Goal: Task Accomplishment & Management: Manage account settings

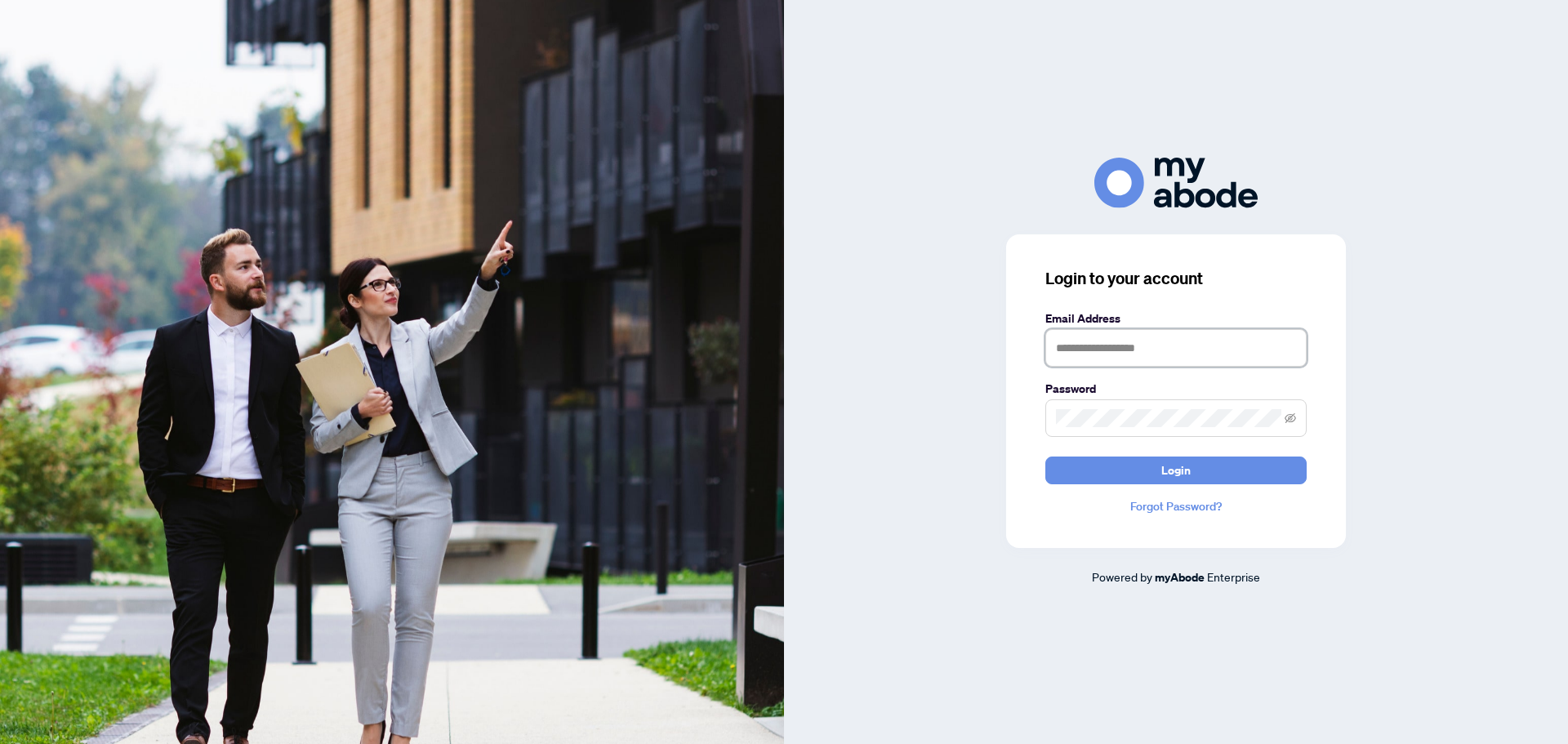
click at [1122, 359] on input "text" at bounding box center [1176, 348] width 261 height 38
type input "**********"
click at [1112, 475] on button "Login" at bounding box center [1176, 470] width 261 height 28
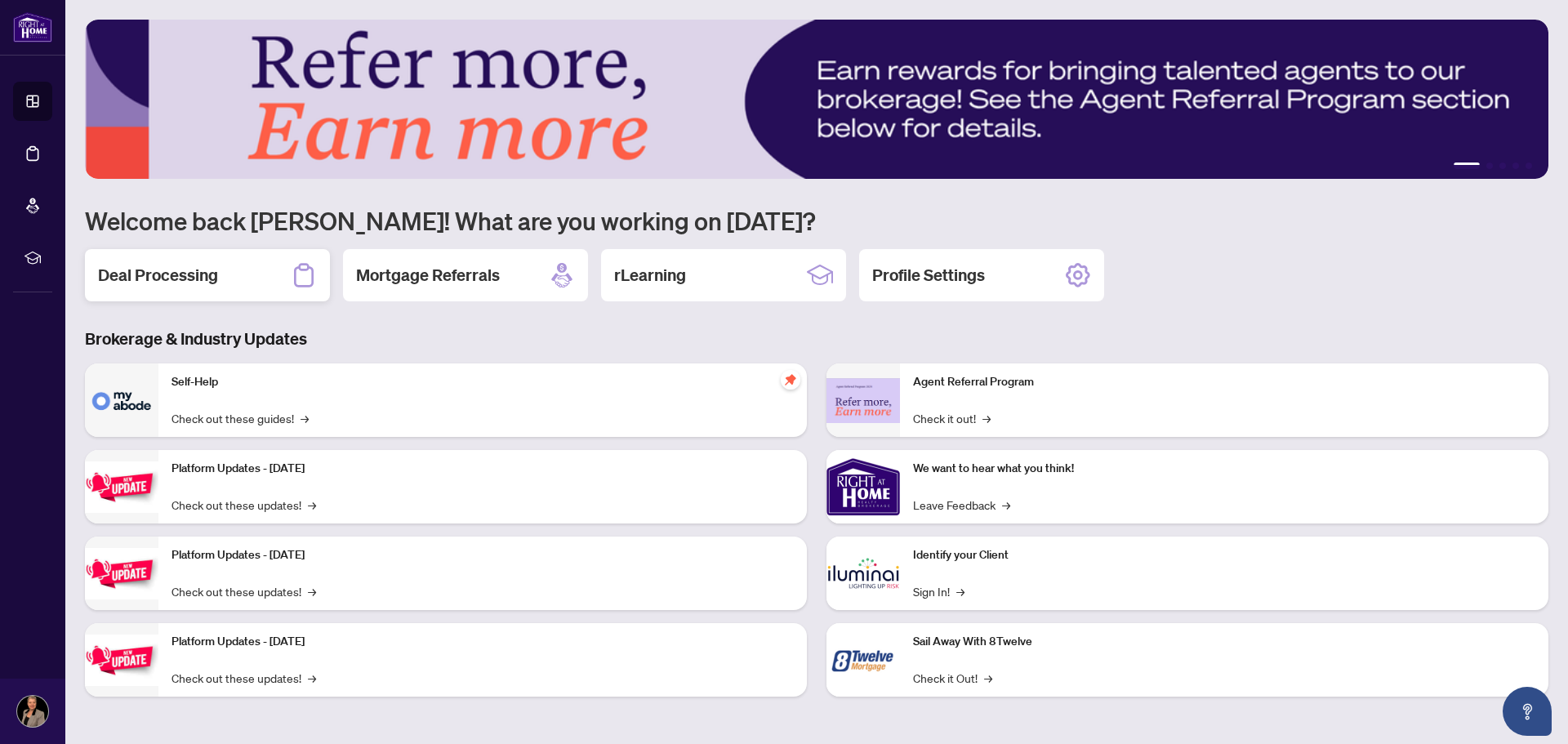
click at [176, 276] on h2 "Deal Processing" at bounding box center [158, 276] width 120 height 23
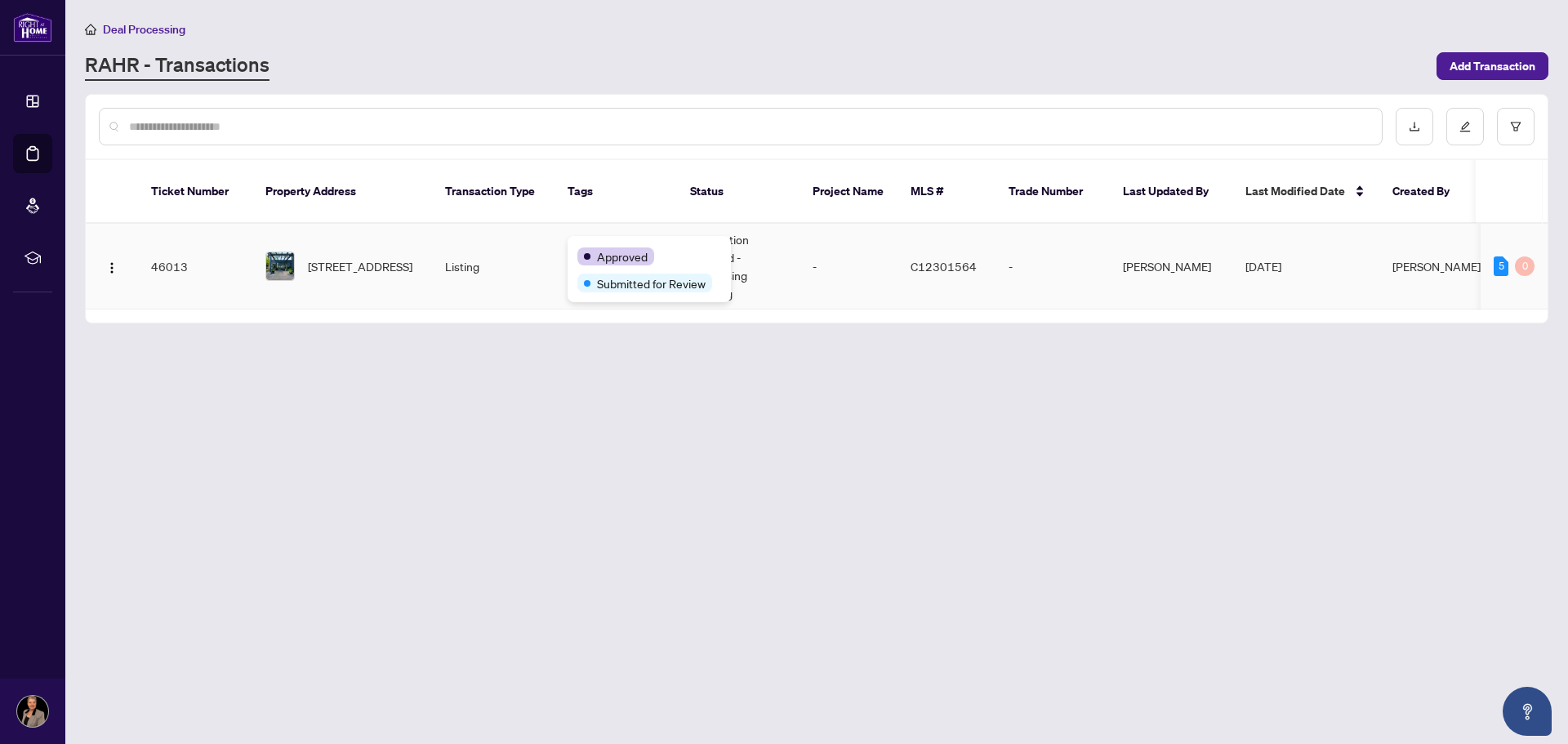
click at [583, 248] on div "Approved" at bounding box center [616, 256] width 77 height 18
click at [586, 260] on div "Approved" at bounding box center [616, 256] width 77 height 18
click at [619, 388] on main "Deal Processing RAHR - Transactions Add Transaction Ticket Number Property Addr…" at bounding box center [817, 372] width 1503 height 744
click at [717, 242] on td "Information Updated - Processing Pending" at bounding box center [738, 266] width 122 height 85
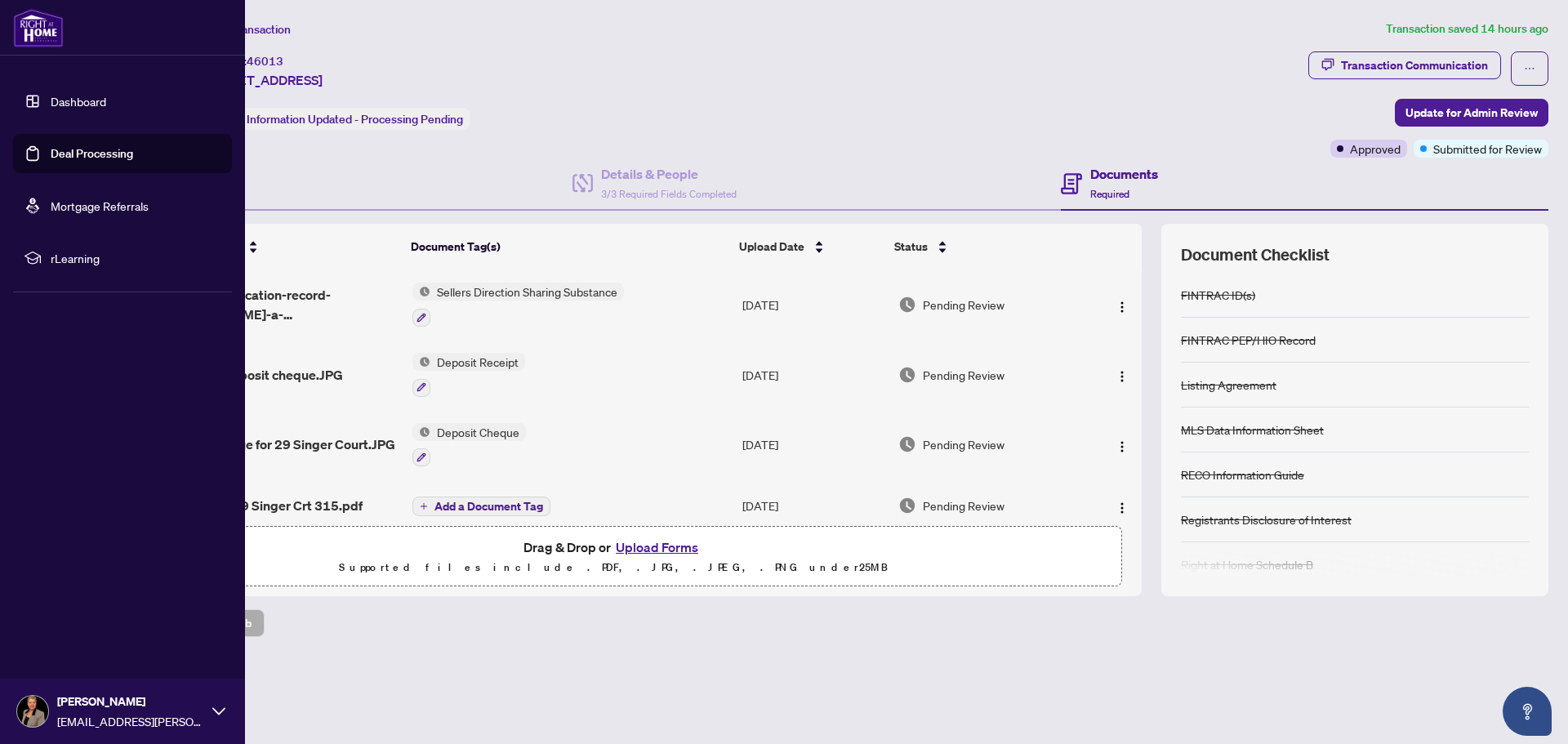
click at [50, 97] on link "Dashboard" at bounding box center [78, 101] width 55 height 15
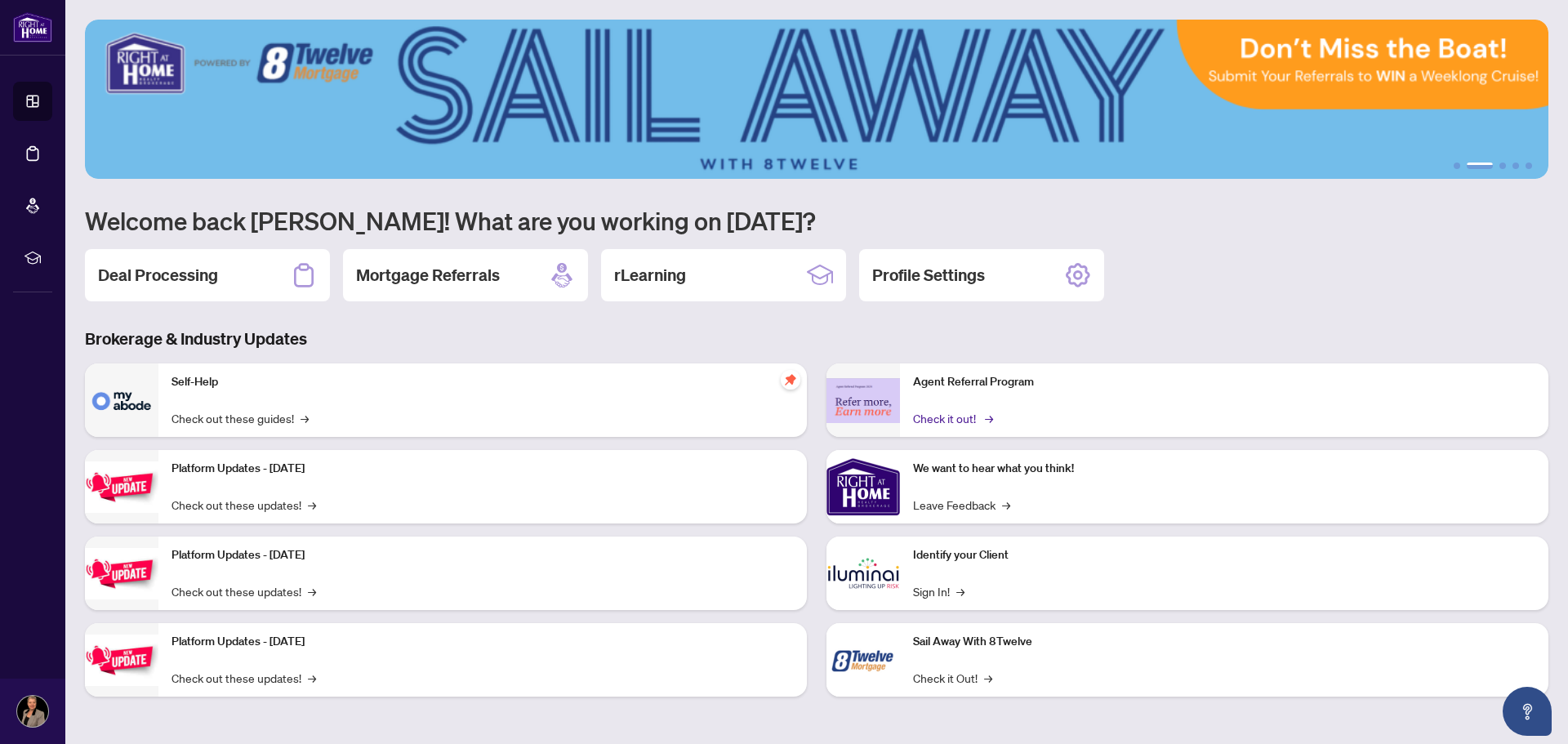
click at [944, 414] on link "Check it out! →" at bounding box center [951, 418] width 78 height 18
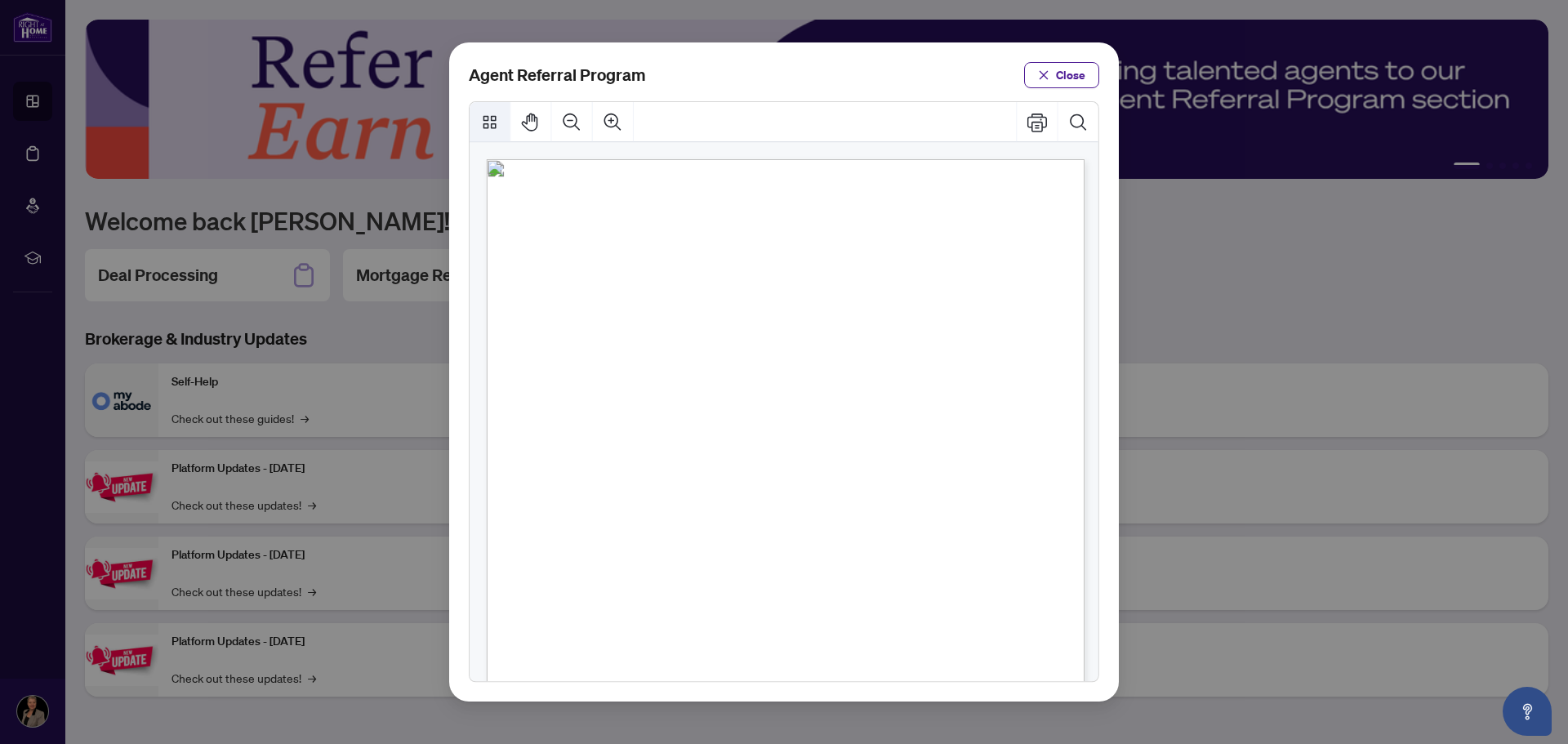
click at [488, 126] on icon "Thumbnails" at bounding box center [489, 121] width 13 height 13
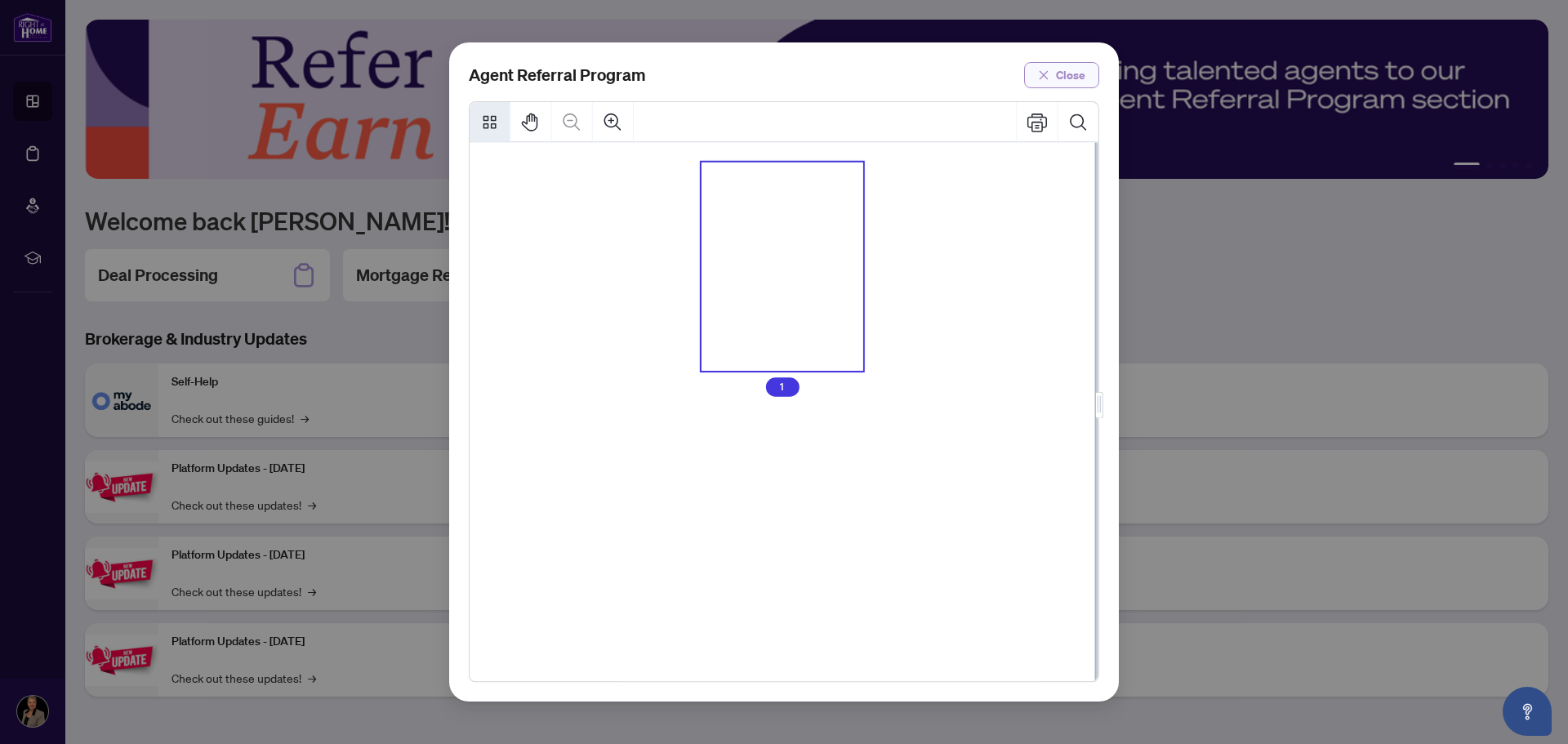
click at [1076, 75] on span "Close" at bounding box center [1070, 75] width 29 height 26
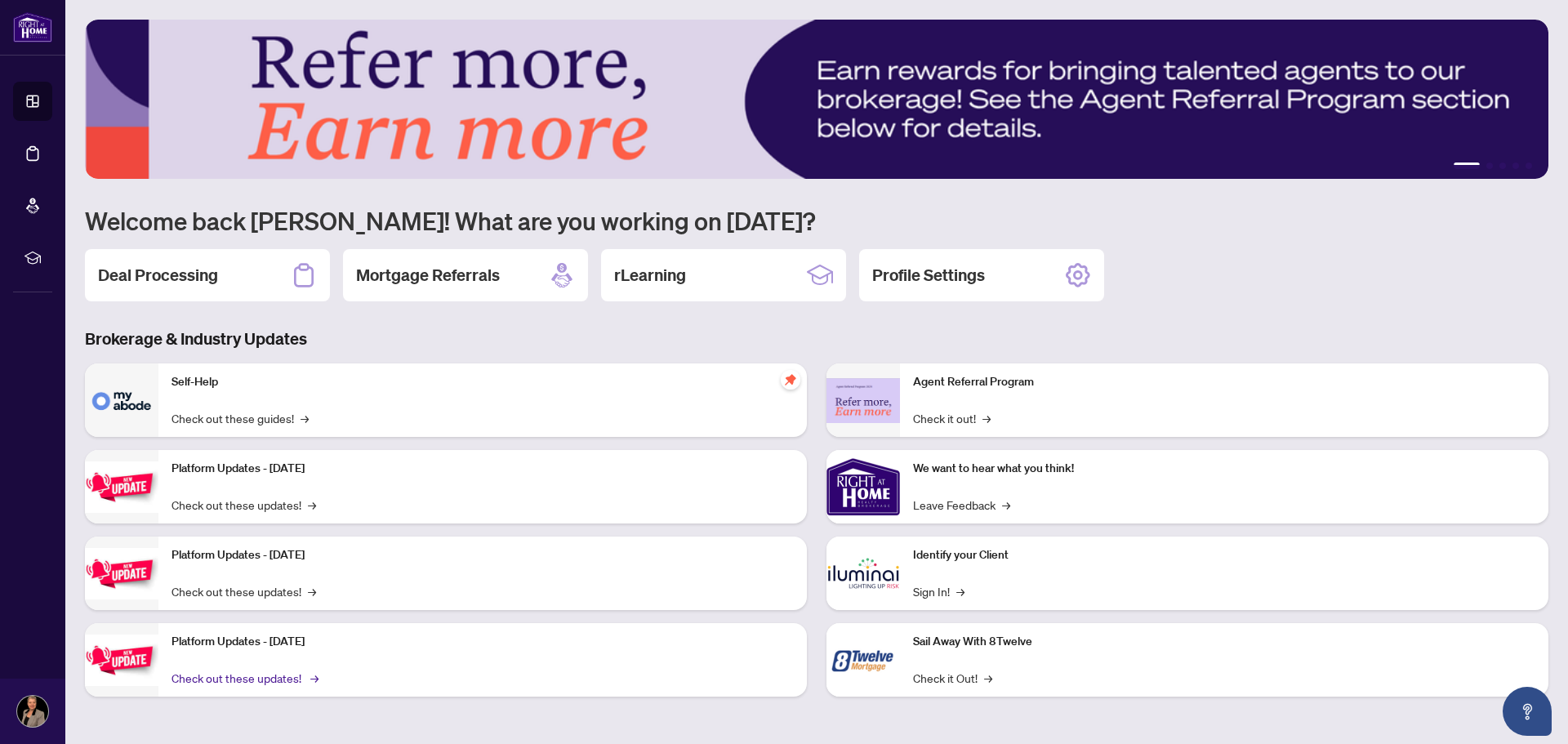
click at [298, 679] on link "Check out these updates! →" at bounding box center [244, 678] width 145 height 18
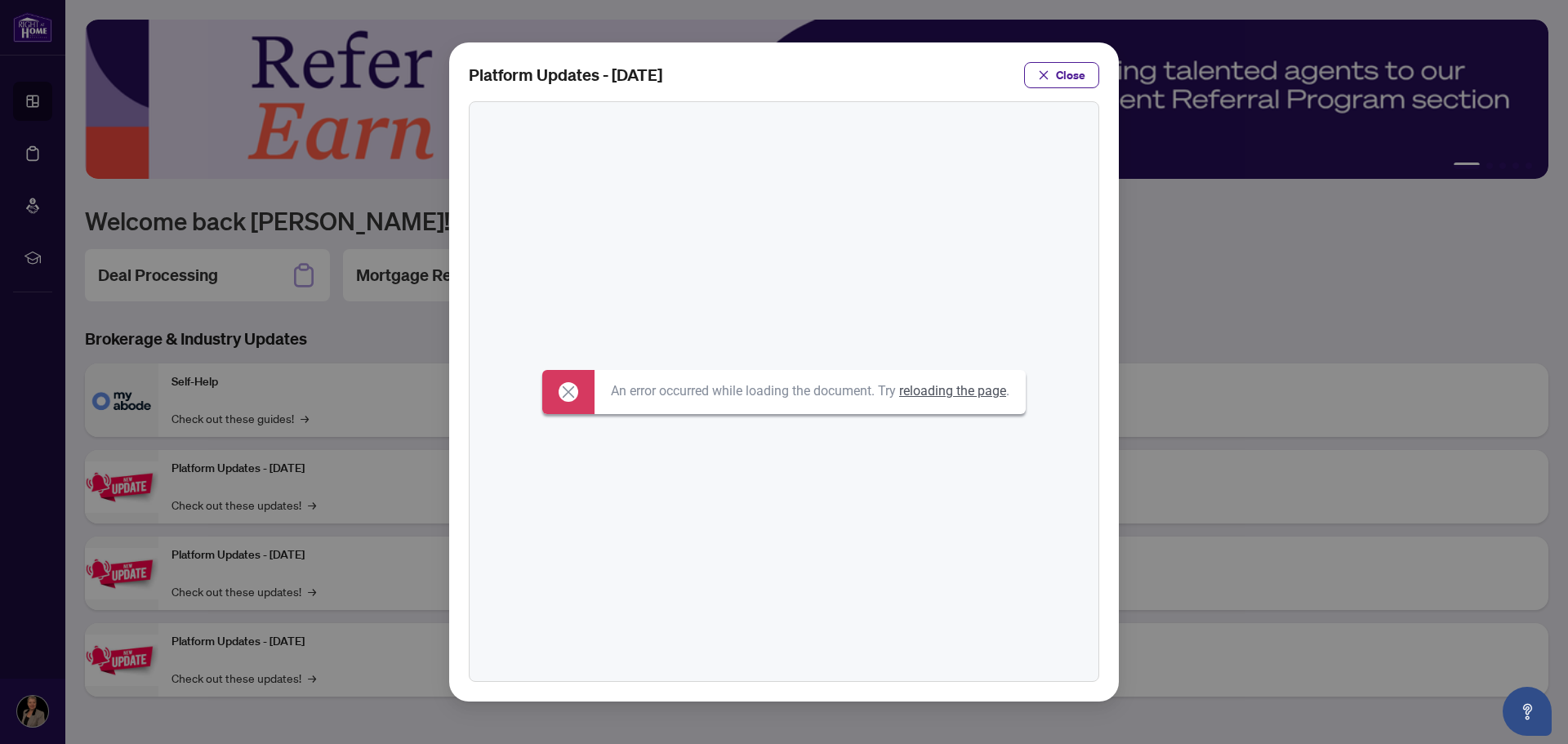
click at [934, 385] on link "reloading the page" at bounding box center [952, 390] width 107 height 16
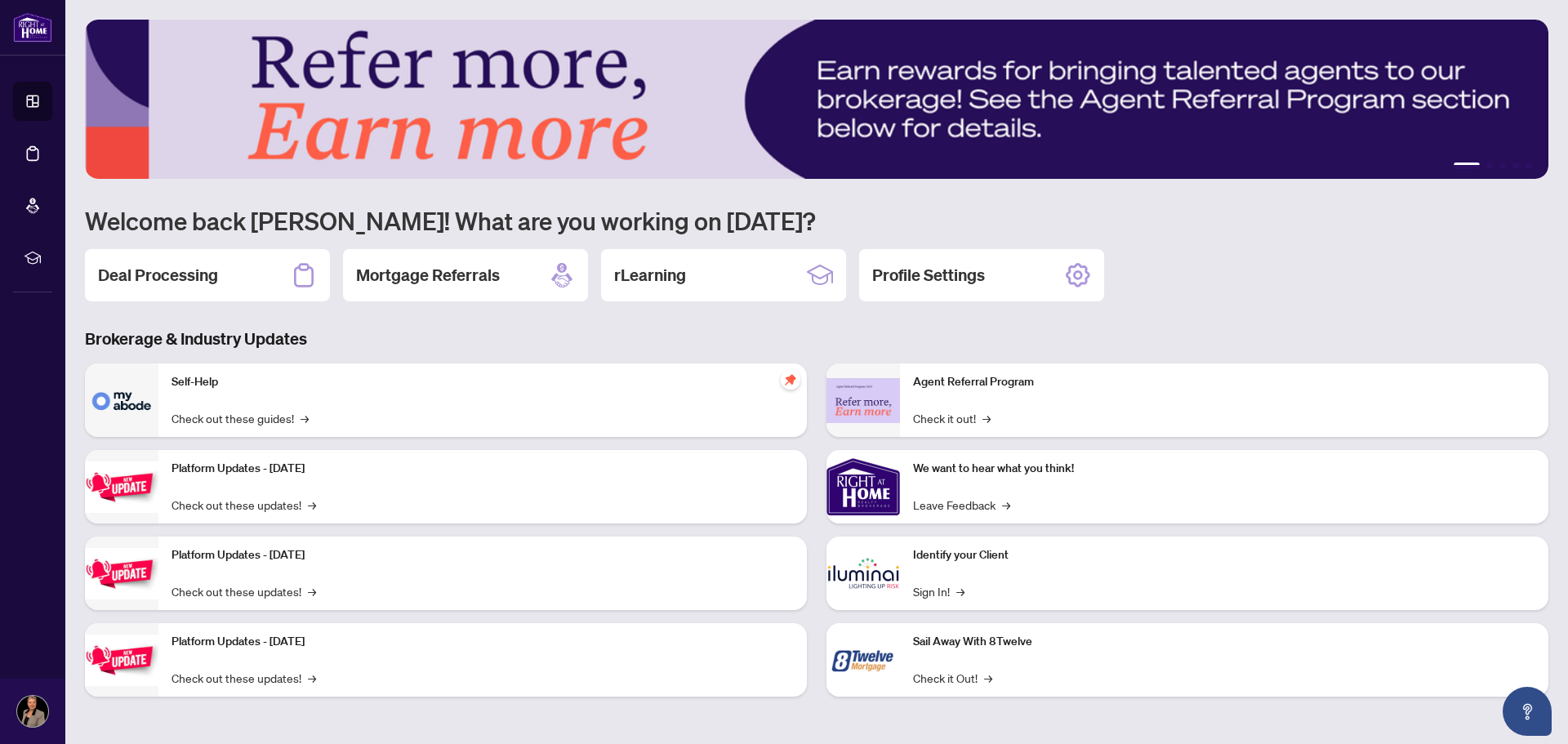
click at [285, 667] on div "Platform Updates - [DATE] Check out these updates! →" at bounding box center [483, 660] width 649 height 74
click at [123, 653] on img at bounding box center [121, 659] width 74 height 51
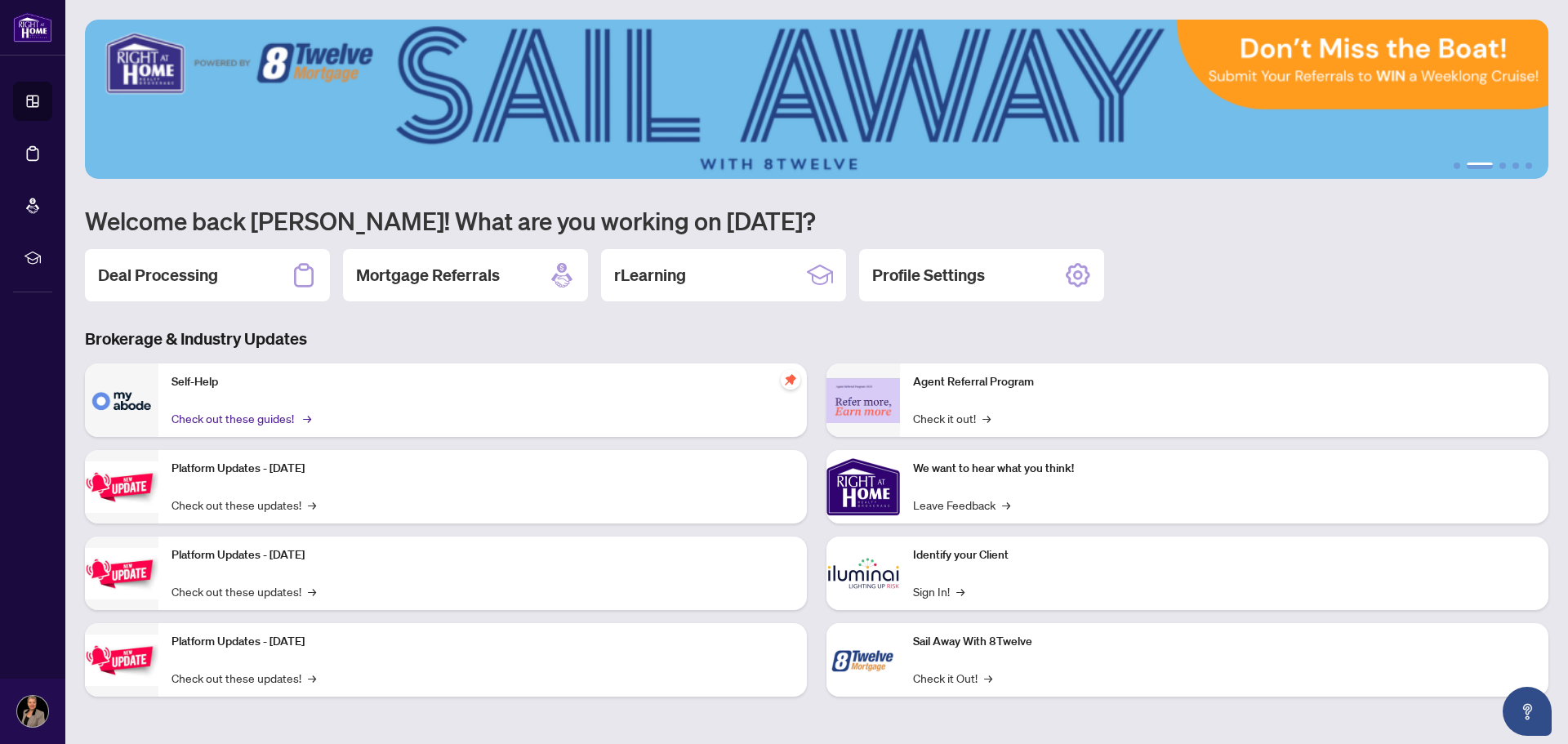
click at [198, 426] on link "Check out these guides! →" at bounding box center [240, 418] width 137 height 18
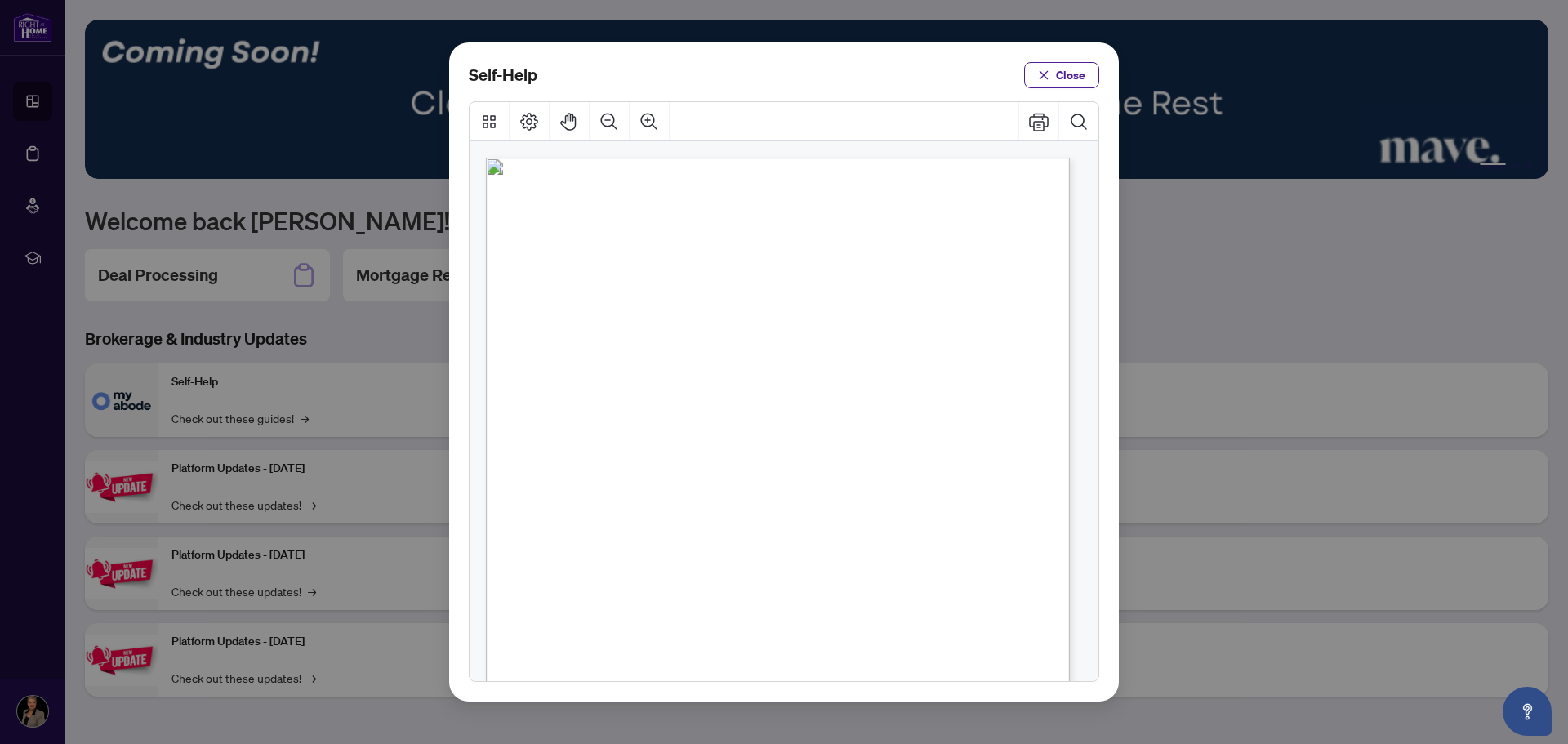
click at [800, 582] on span "PDF" at bounding box center [804, 582] width 22 height 17
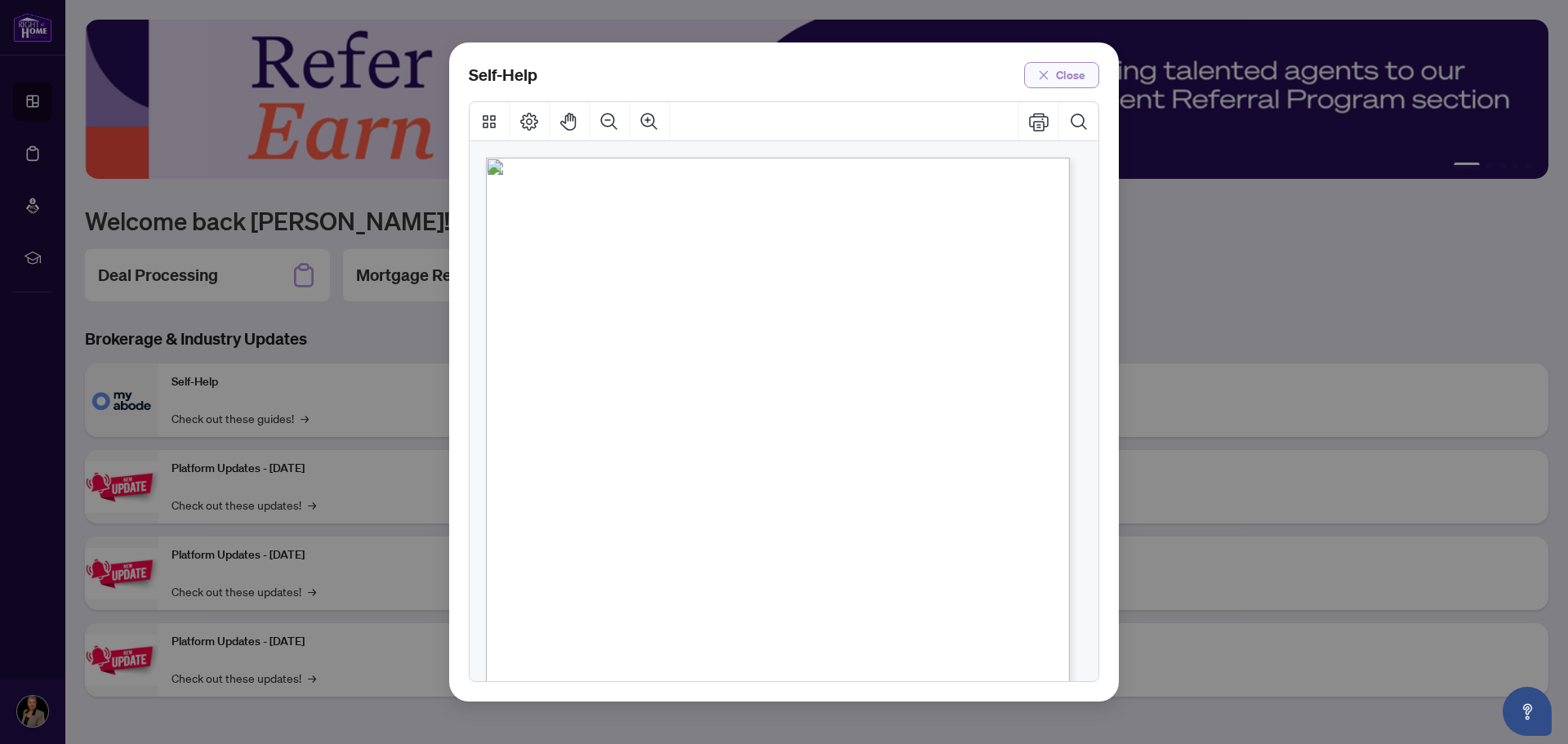
click at [1062, 75] on span "Close" at bounding box center [1070, 75] width 29 height 26
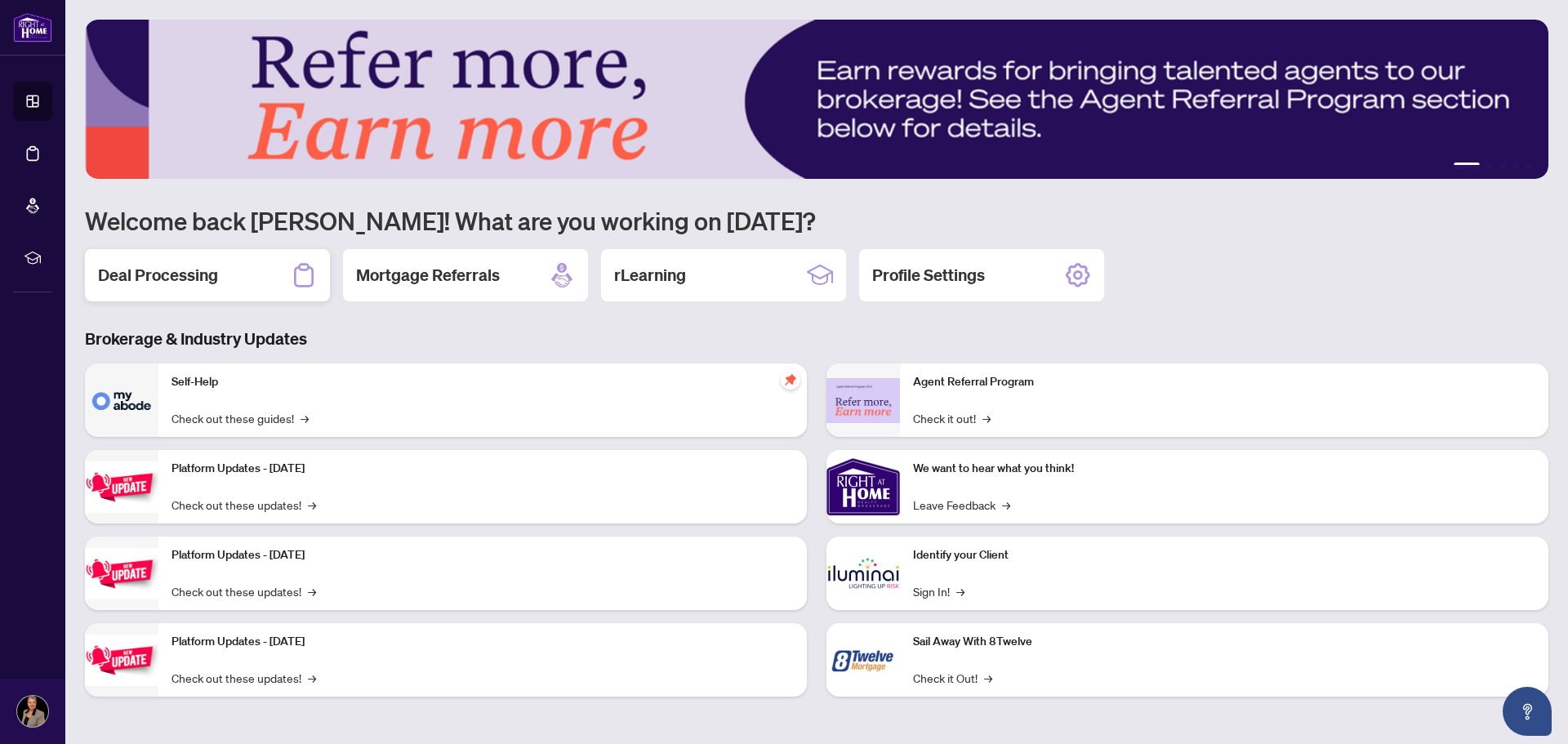
click at [217, 267] on h2 "Deal Processing" at bounding box center [158, 276] width 120 height 23
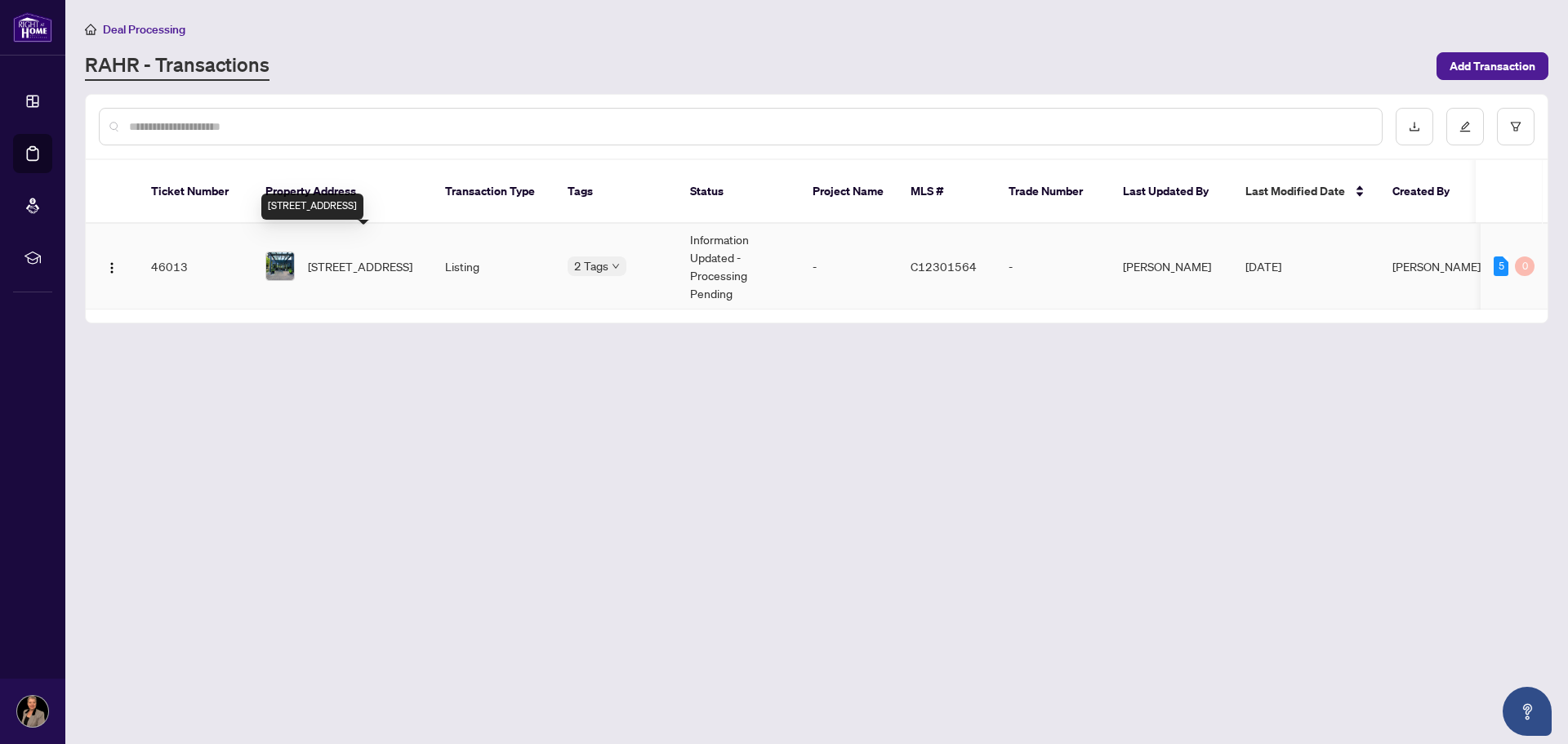
click at [336, 257] on span "[STREET_ADDRESS]" at bounding box center [360, 266] width 105 height 18
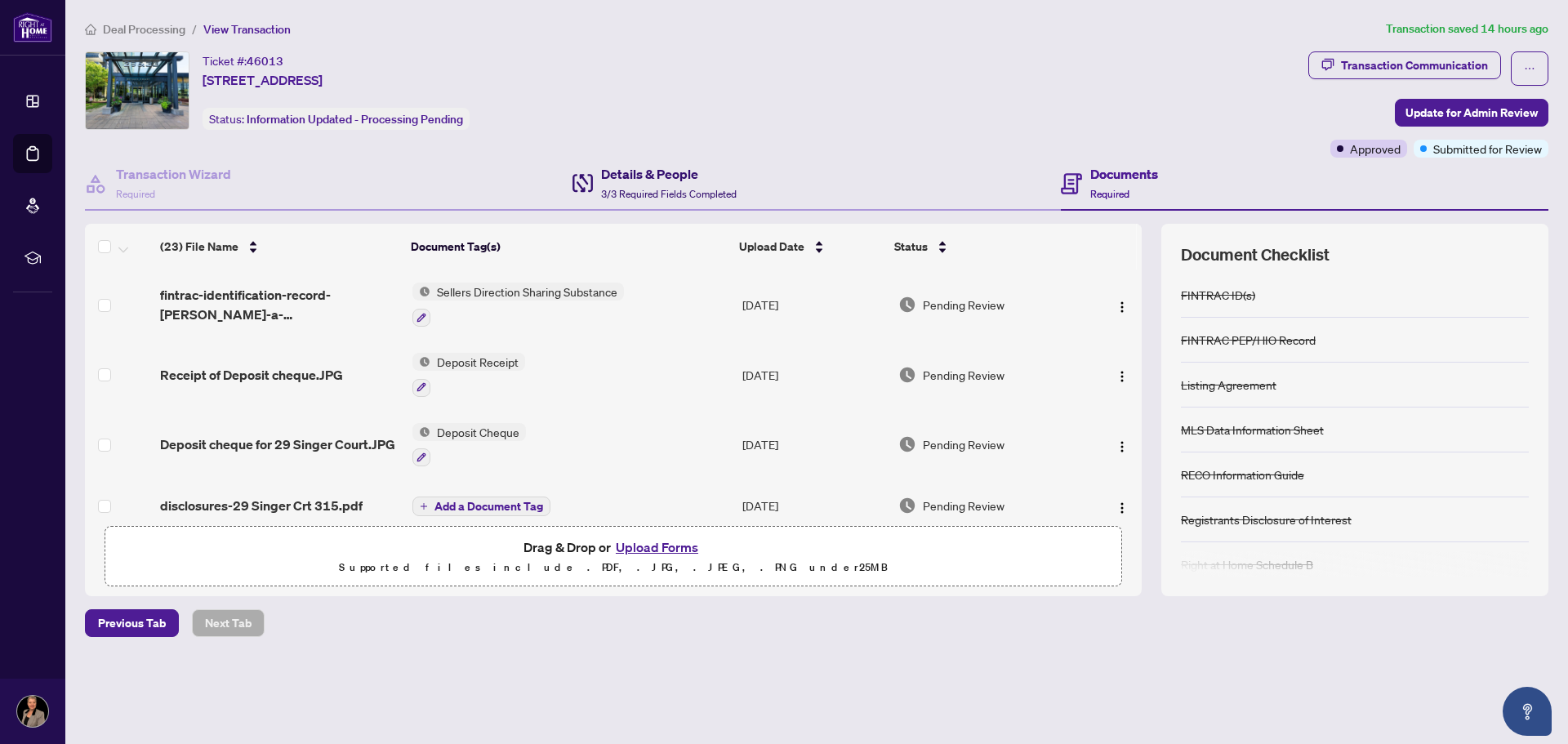
click at [640, 181] on h4 "Details & People" at bounding box center [669, 174] width 136 height 19
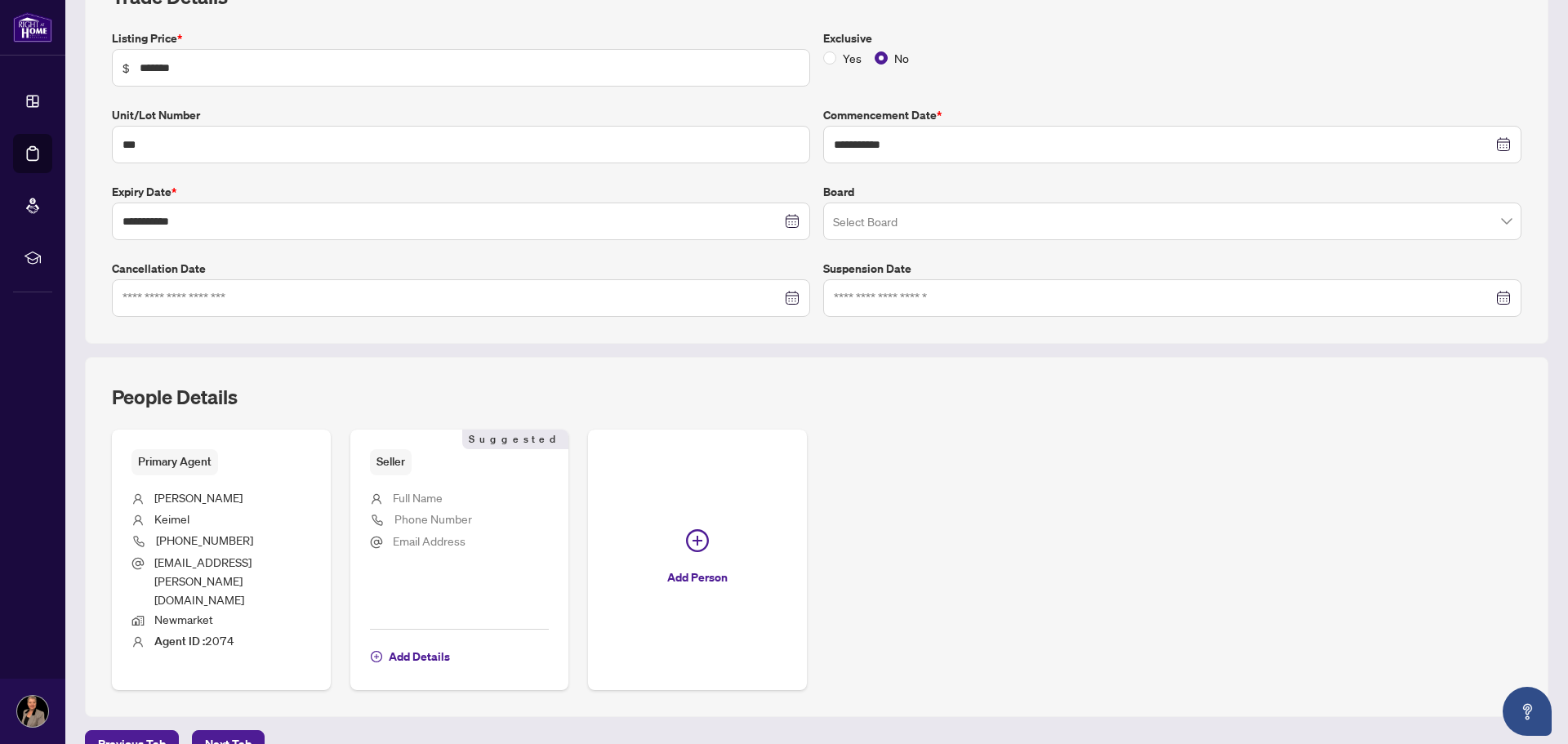
scroll to position [321, 0]
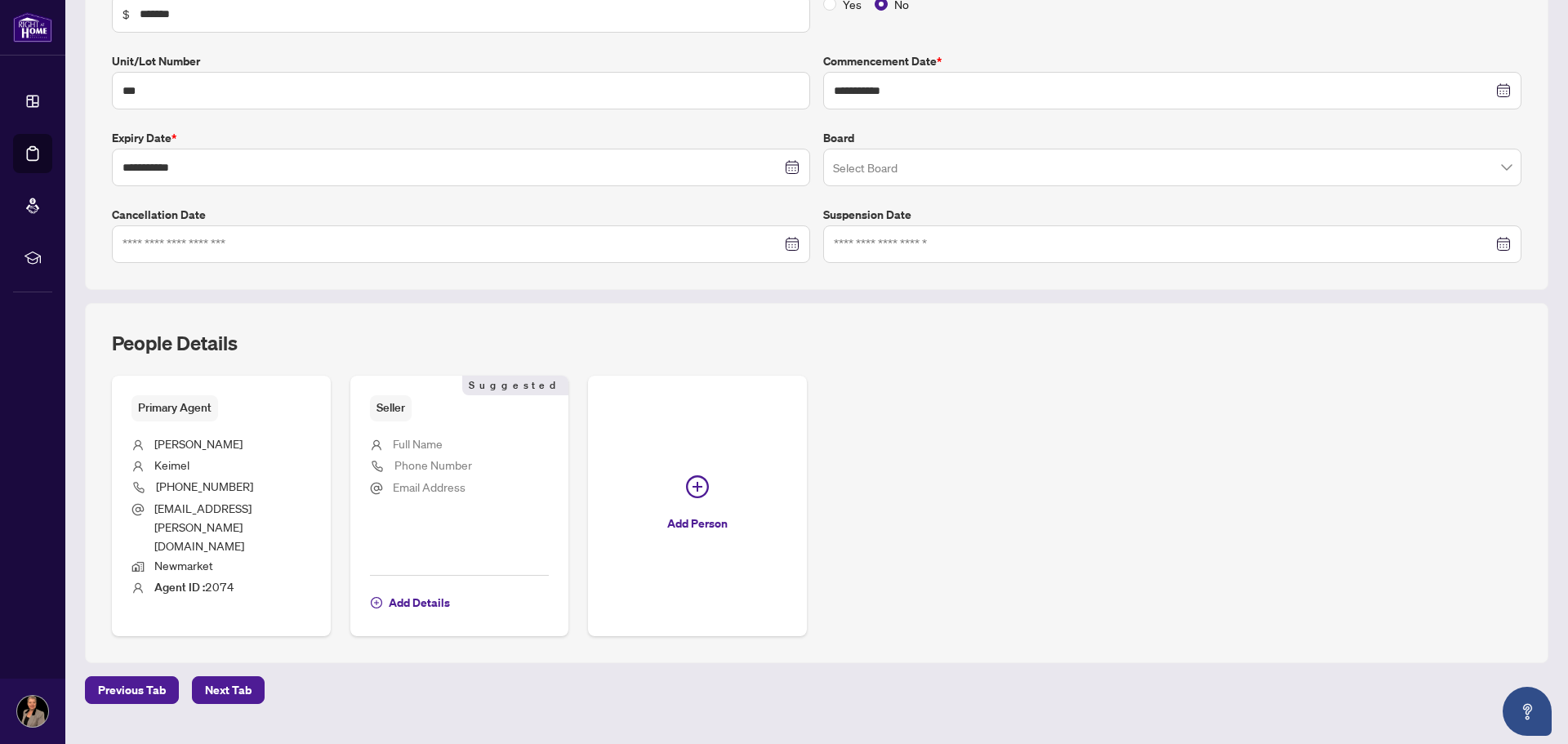
click at [412, 439] on span "Full Name" at bounding box center [417, 443] width 50 height 15
click at [223, 677] on span "Next Tab" at bounding box center [228, 690] width 47 height 26
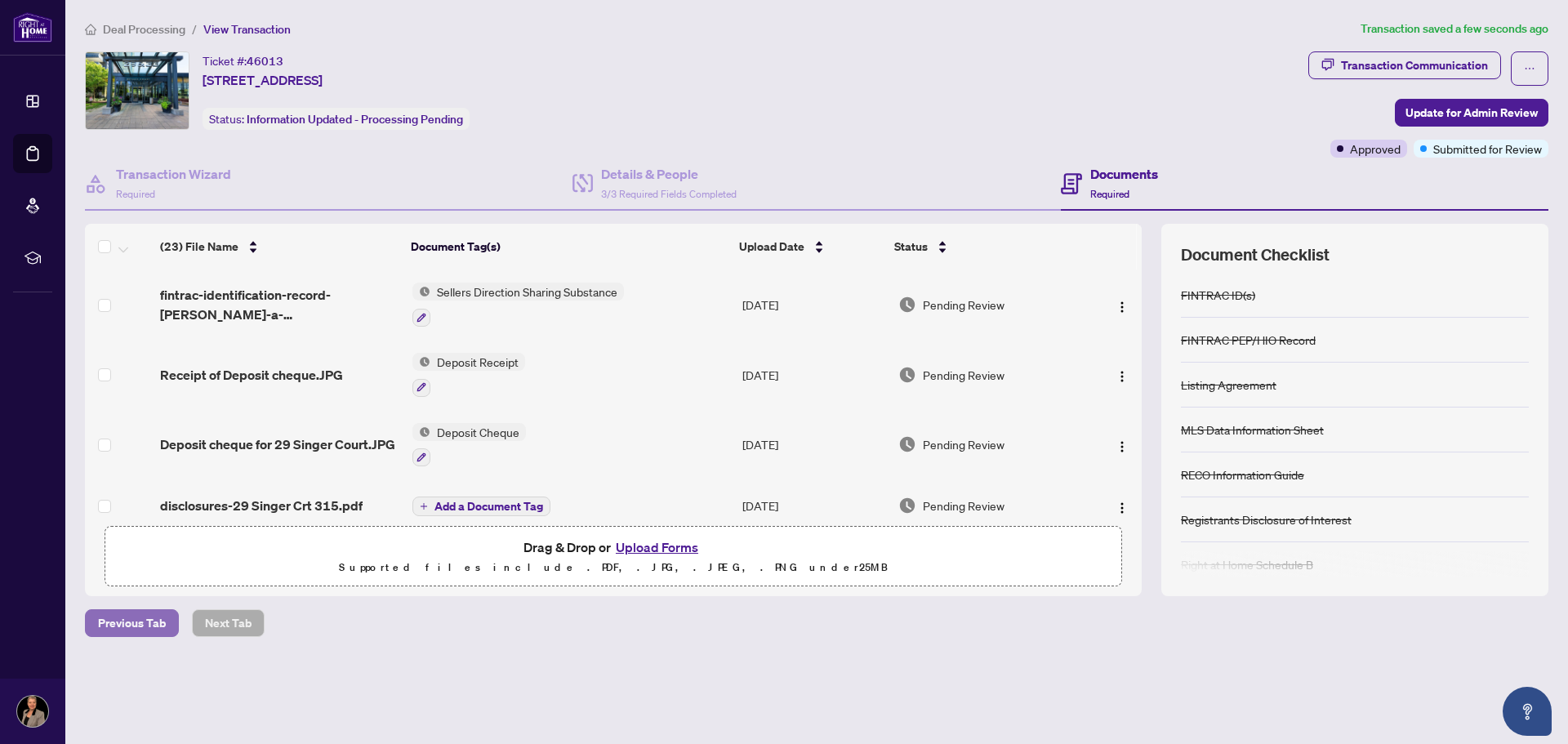
click at [140, 625] on span "Previous Tab" at bounding box center [132, 623] width 68 height 26
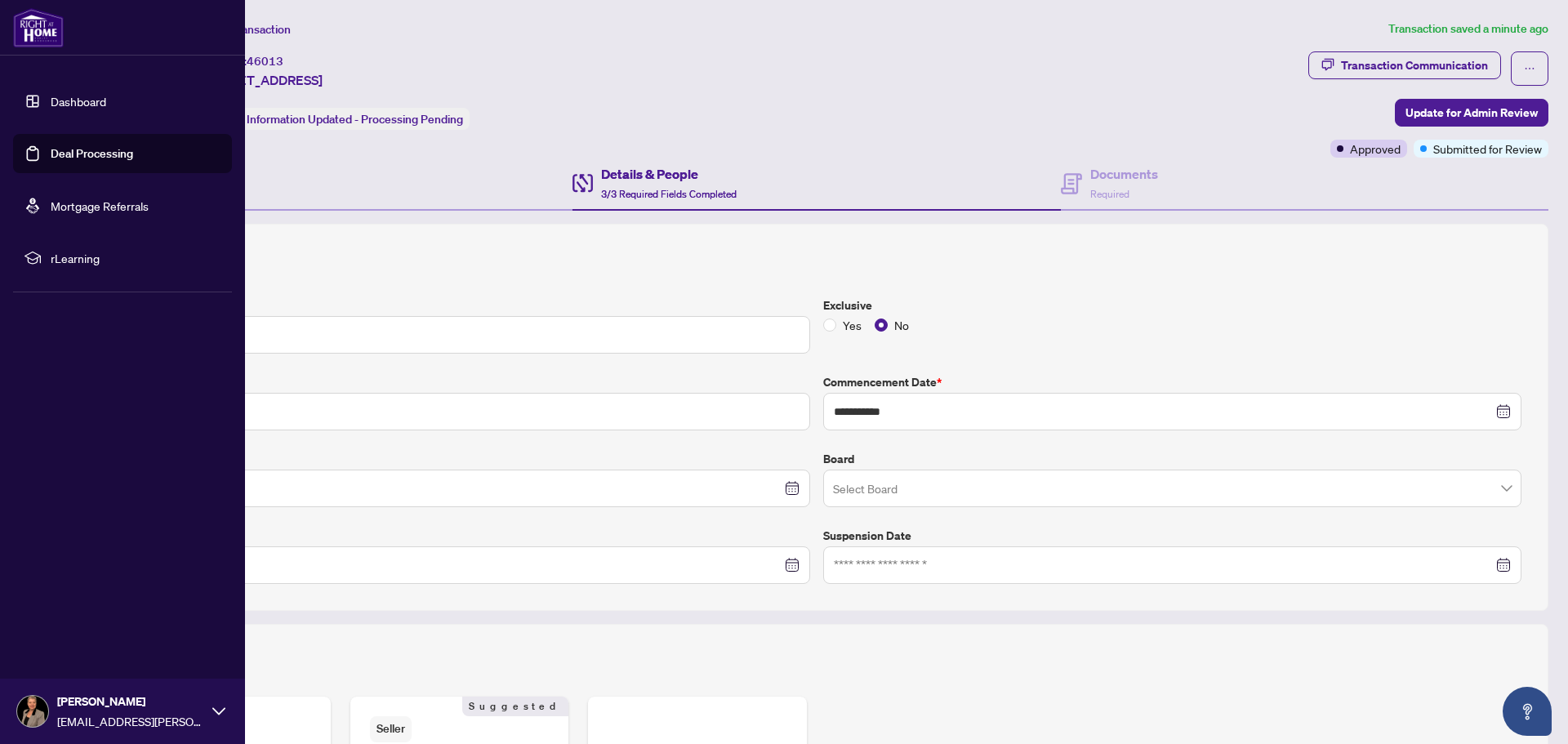
click at [64, 102] on link "Dashboard" at bounding box center [78, 101] width 55 height 15
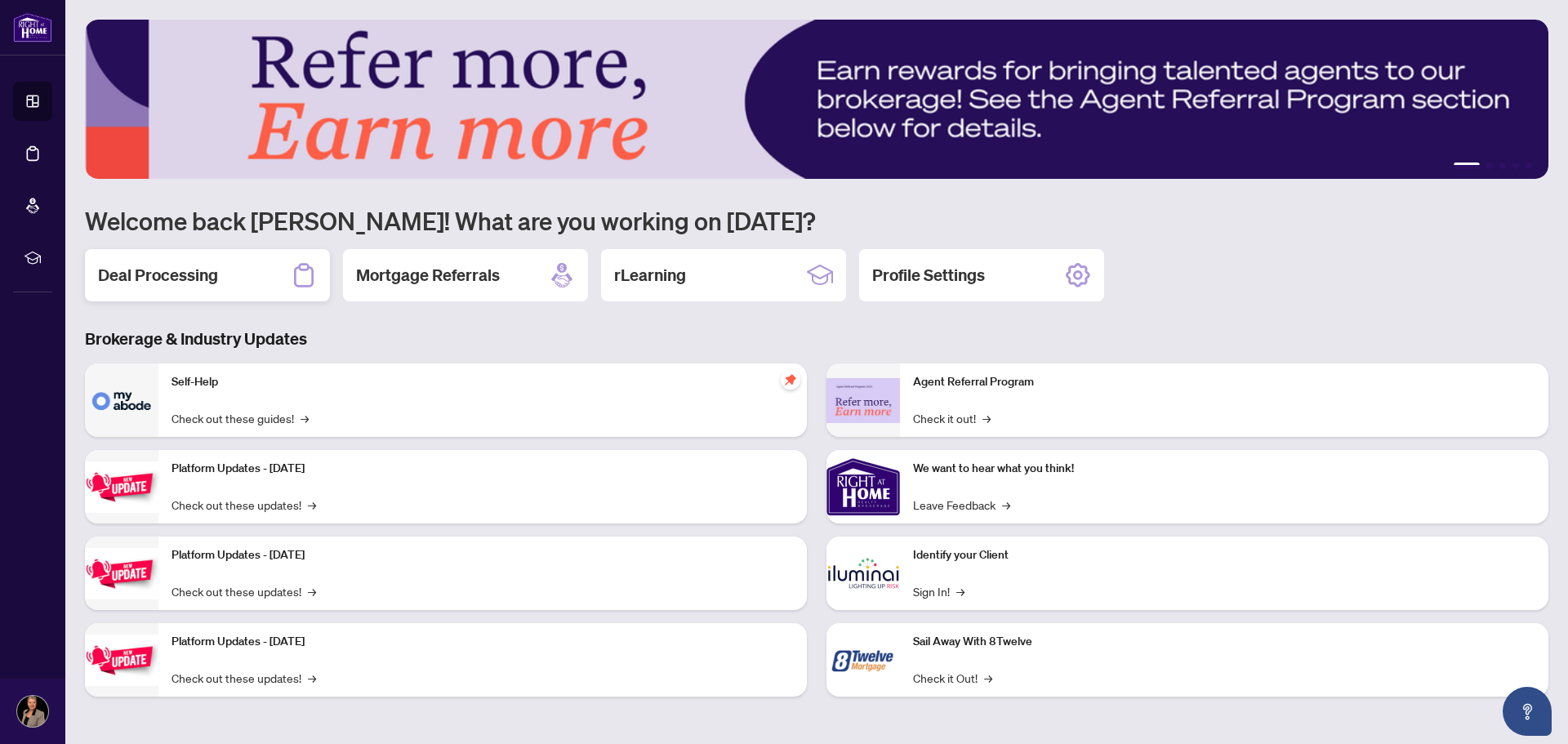
click at [205, 265] on h2 "Deal Processing" at bounding box center [158, 276] width 120 height 23
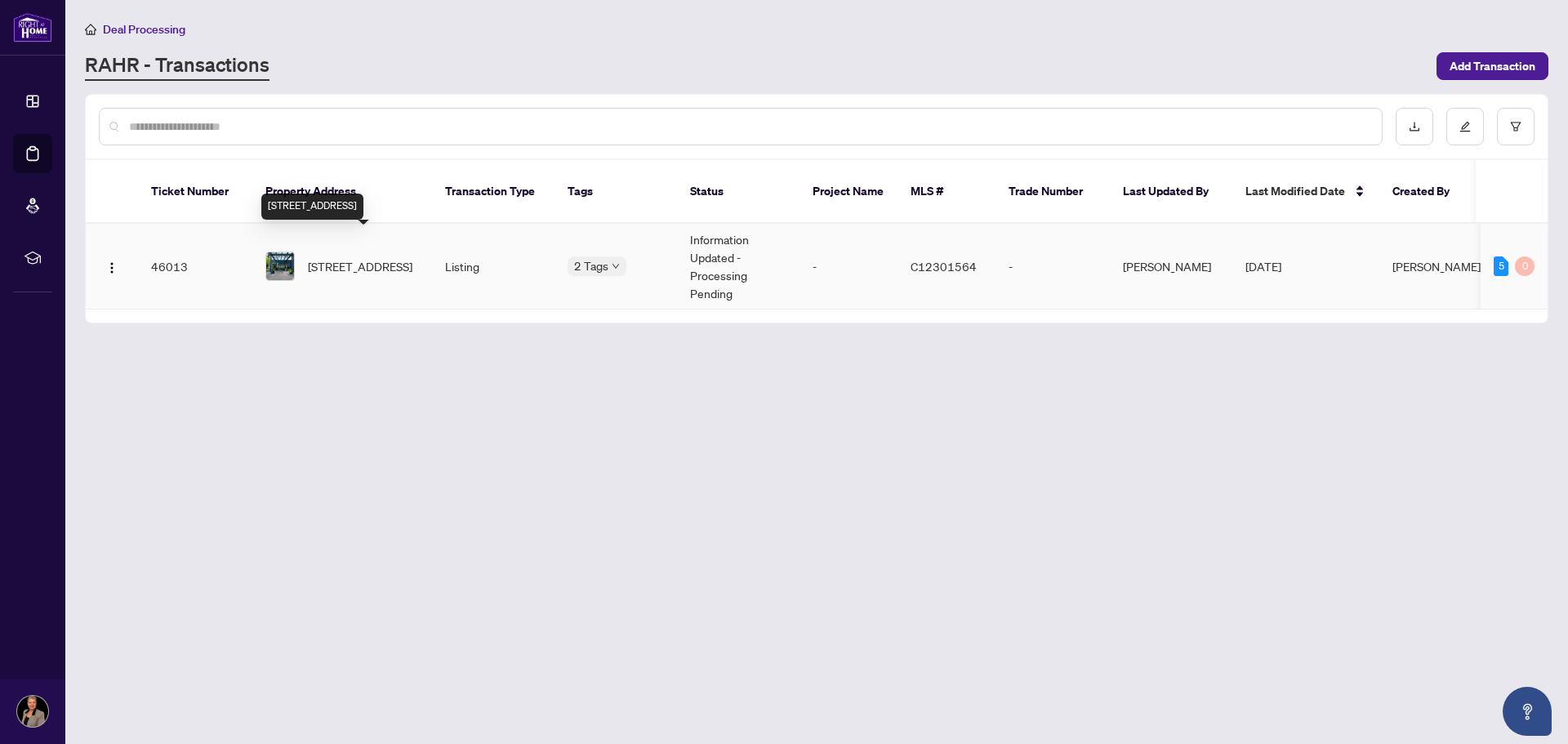
click at [356, 257] on span "[STREET_ADDRESS]" at bounding box center [360, 266] width 105 height 18
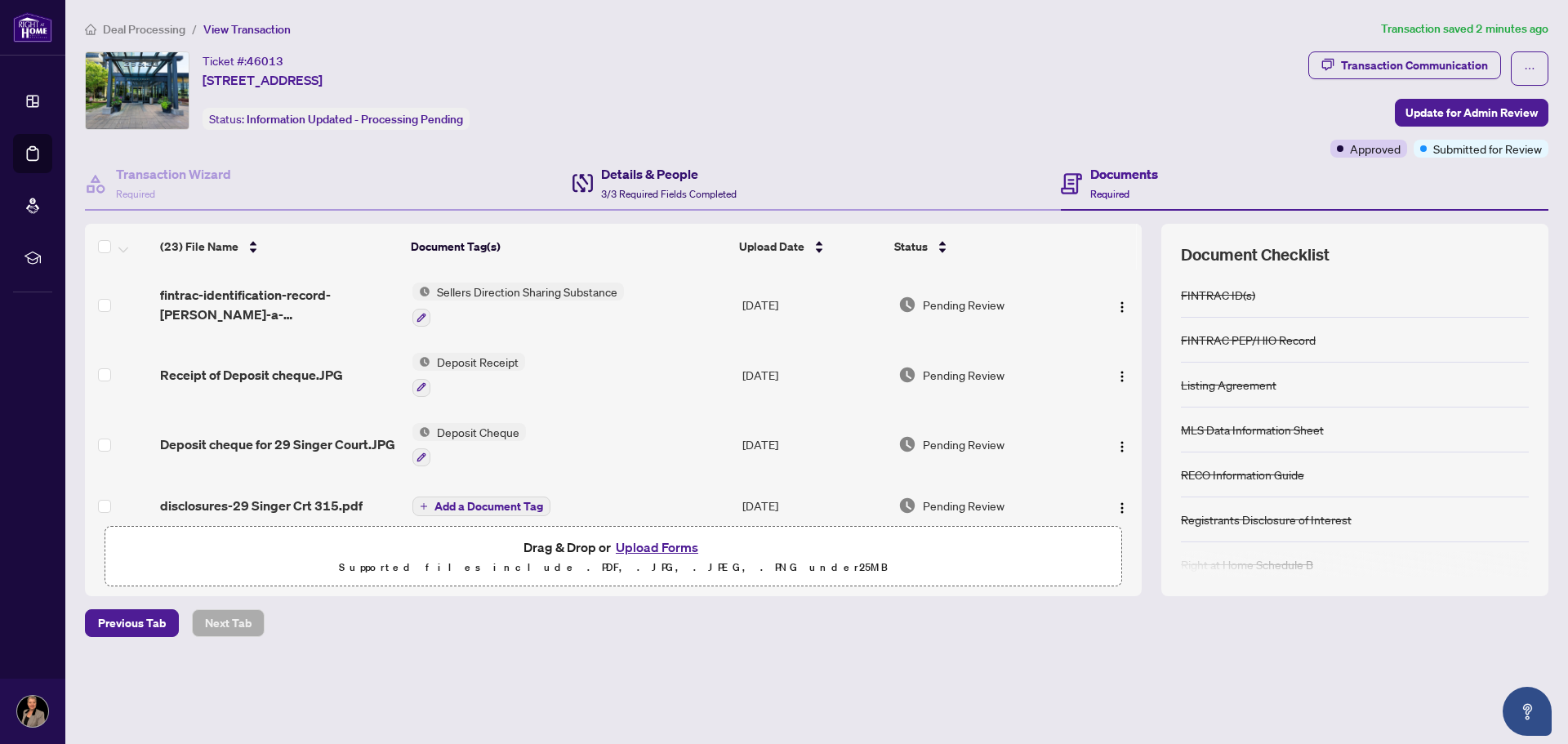
click at [616, 185] on div "Details & People 3/3 Required Fields Completed" at bounding box center [669, 184] width 136 height 39
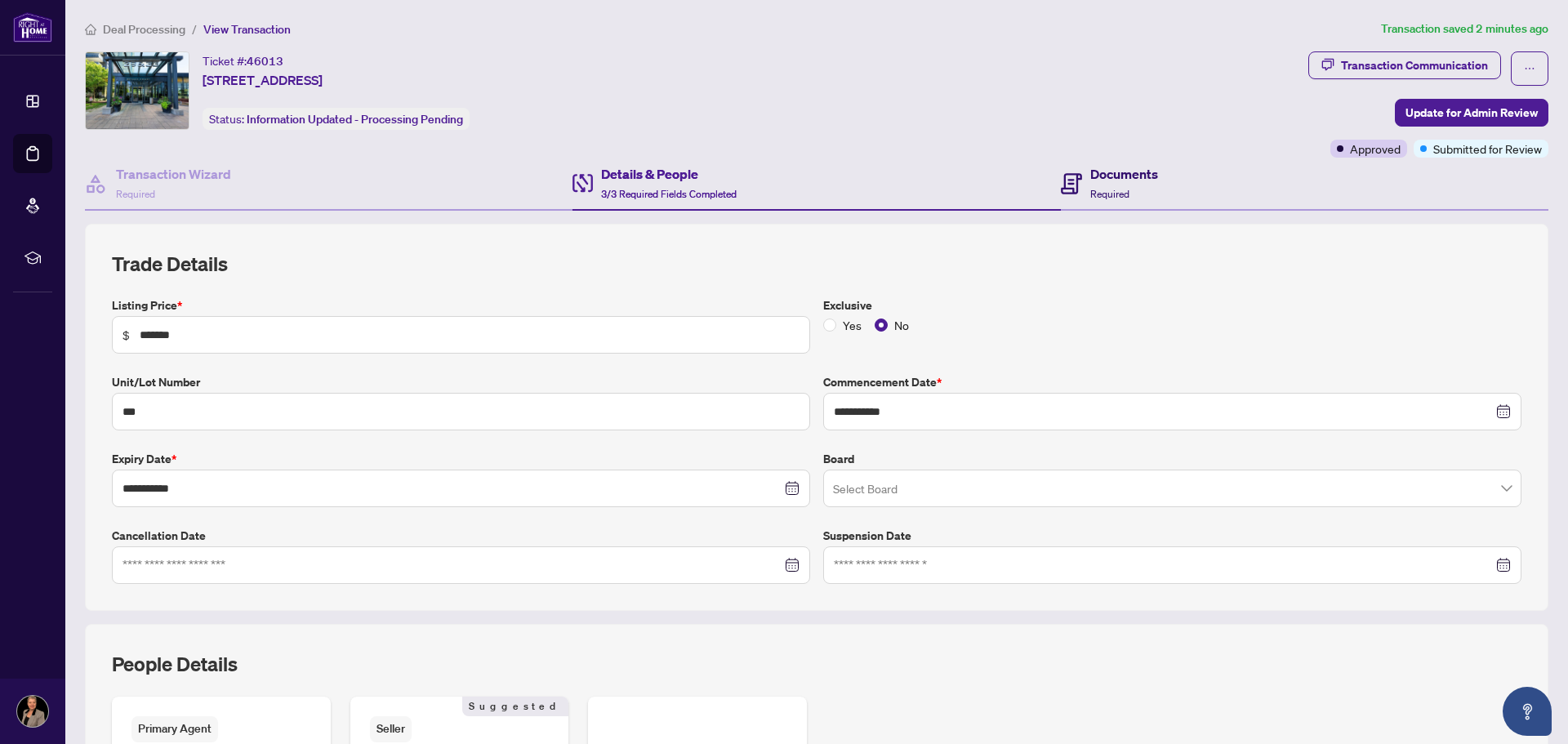
click at [1090, 179] on h4 "Documents" at bounding box center [1124, 174] width 68 height 19
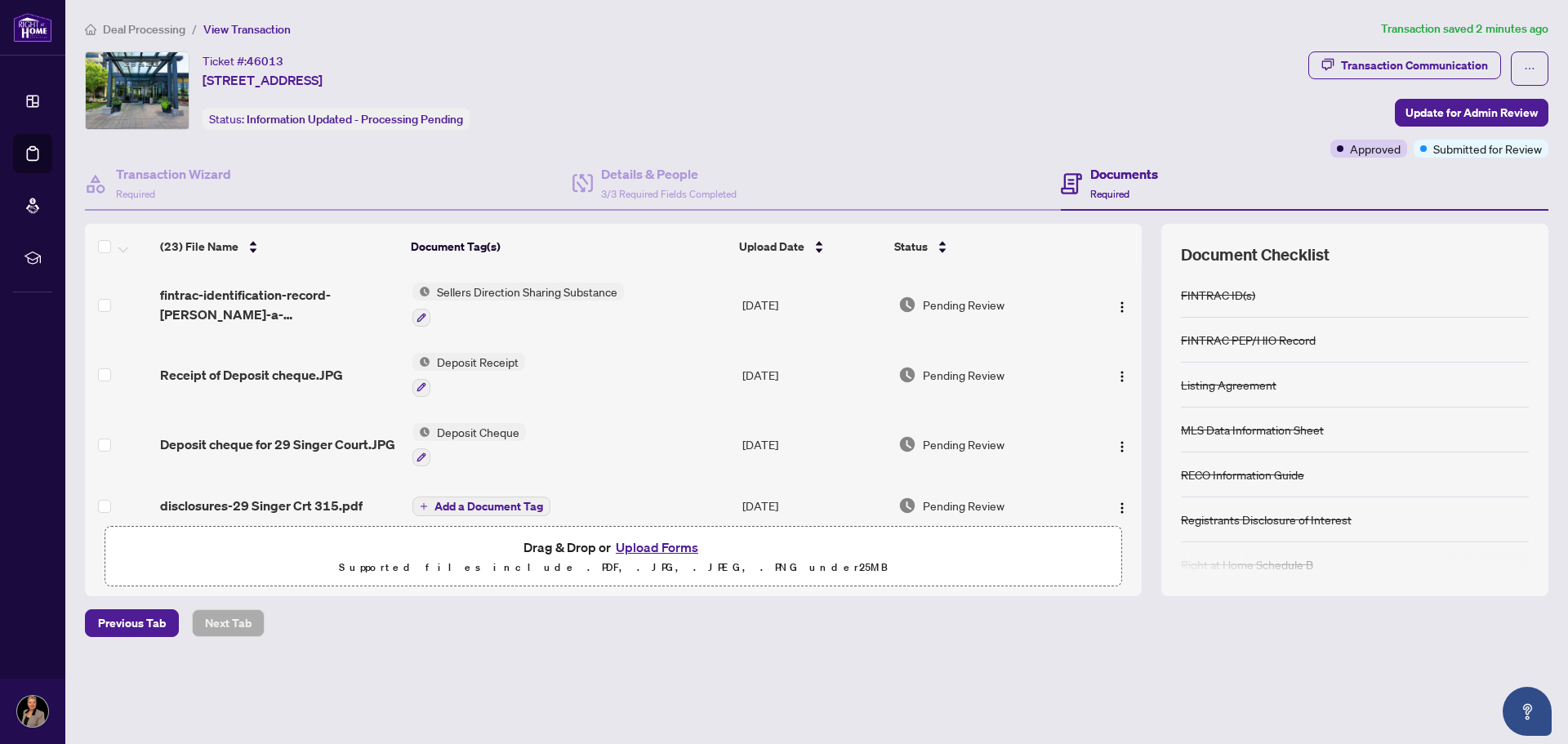
click at [254, 27] on span "View Transaction" at bounding box center [247, 29] width 87 height 15
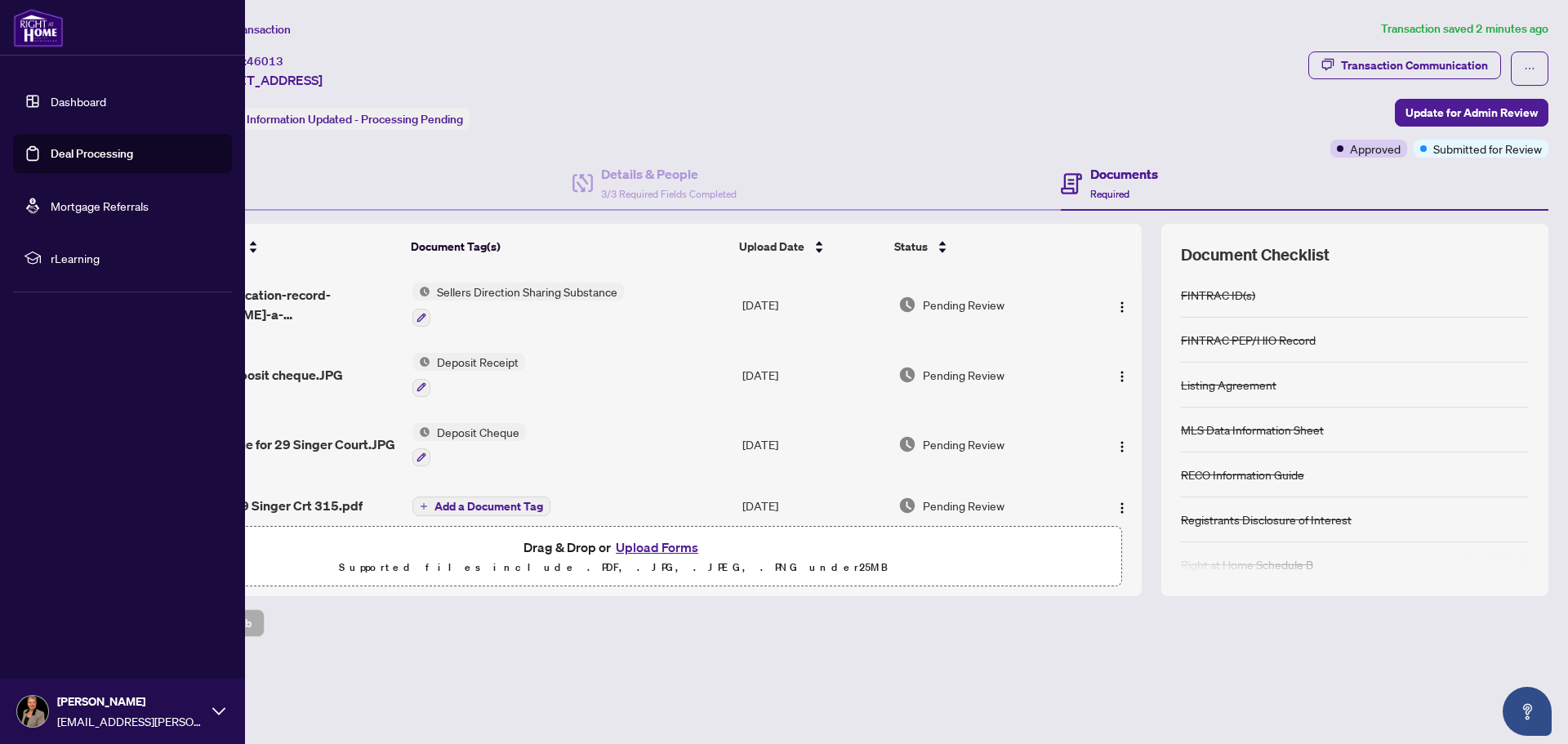
click at [29, 23] on img at bounding box center [38, 27] width 50 height 39
